Goal: Information Seeking & Learning: Learn about a topic

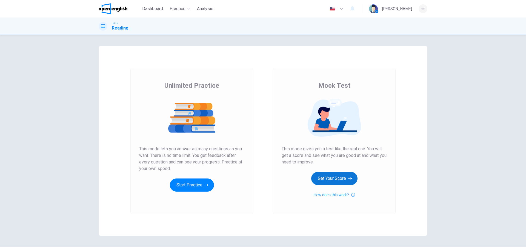
click at [339, 180] on button "Get Your Score" at bounding box center [334, 178] width 46 height 13
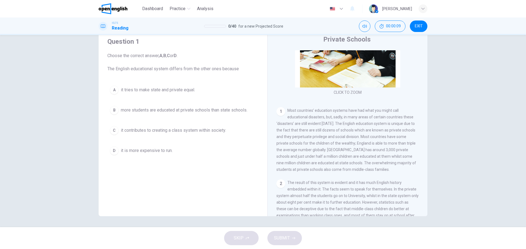
scroll to position [77, 0]
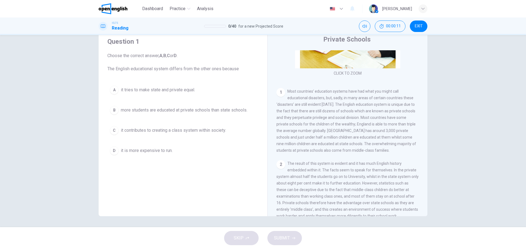
drag, startPoint x: 291, startPoint y: 91, endPoint x: 383, endPoint y: 89, distance: 91.7
click at [383, 89] on div "1 Most countries’ education systems have had what you might call educational di…" at bounding box center [347, 121] width 142 height 66
click at [388, 90] on span "Most countries’ education systems have had what you might call educational disa…" at bounding box center [346, 121] width 140 height 64
drag, startPoint x: 353, startPoint y: 90, endPoint x: 402, endPoint y: 91, distance: 49.3
click at [402, 91] on div "1 Most countries’ education systems have had what you might call educational di…" at bounding box center [347, 121] width 142 height 66
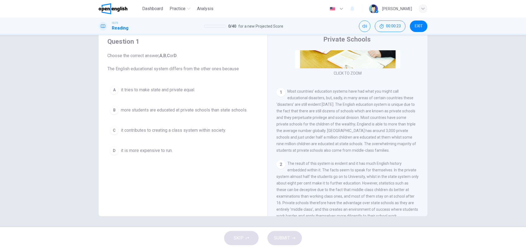
drag, startPoint x: 113, startPoint y: 67, endPoint x: 226, endPoint y: 70, distance: 113.4
click at [217, 70] on span "Choose the correct answer, A , B , C or D . The English educational system diff…" at bounding box center [182, 63] width 151 height 20
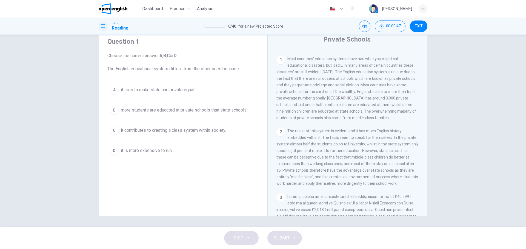
scroll to position [123, 0]
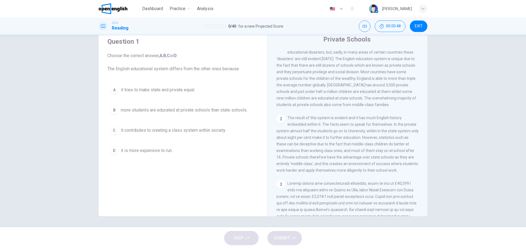
drag, startPoint x: 290, startPoint y: 120, endPoint x: 398, endPoint y: 120, distance: 107.9
click at [398, 120] on span "The result of this system is evident and it has much English history embedded w…" at bounding box center [347, 144] width 142 height 57
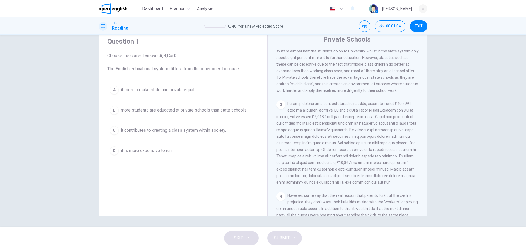
scroll to position [260, 0]
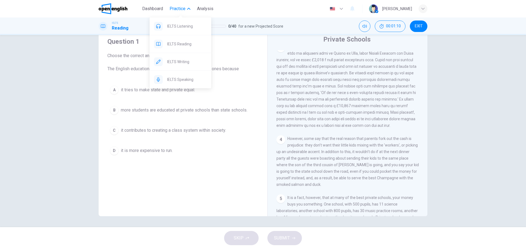
click at [181, 9] on span "Practice" at bounding box center [177, 8] width 16 height 7
click at [205, 9] on span "Analysis" at bounding box center [205, 8] width 16 height 7
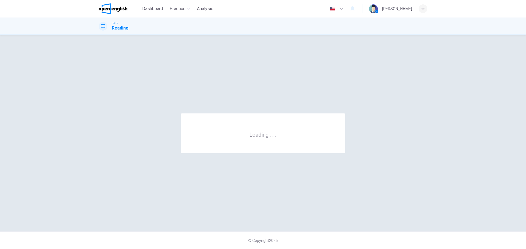
scroll to position [0, 0]
